Goal: Task Accomplishment & Management: Use online tool/utility

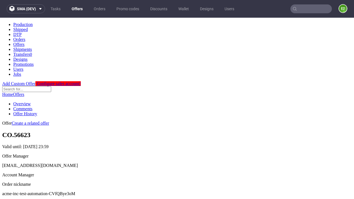
scroll to position [55, 0]
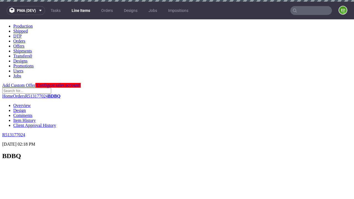
scroll to position [781, 0]
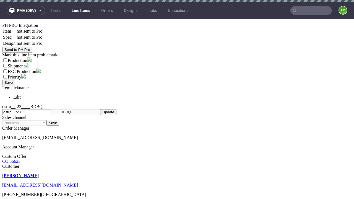
select select "accepted"
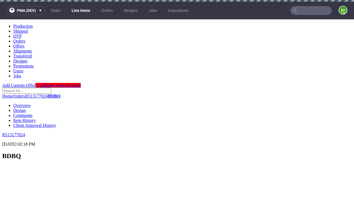
select select "received"
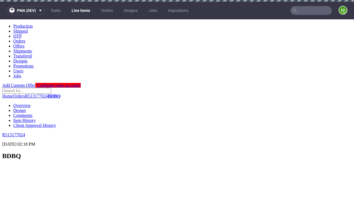
scroll to position [759, 0]
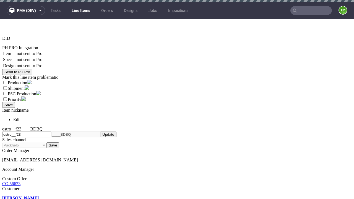
select select "accepted_dtp_issue_reprint"
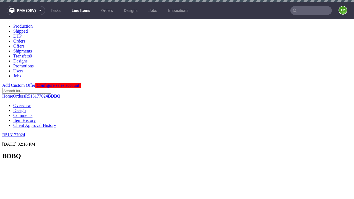
scroll to position [408, 0]
